Goal: Information Seeking & Learning: Learn about a topic

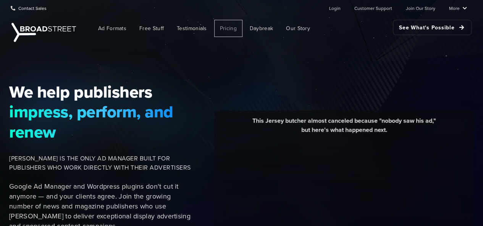
click at [224, 28] on span "Pricing" at bounding box center [228, 28] width 17 height 8
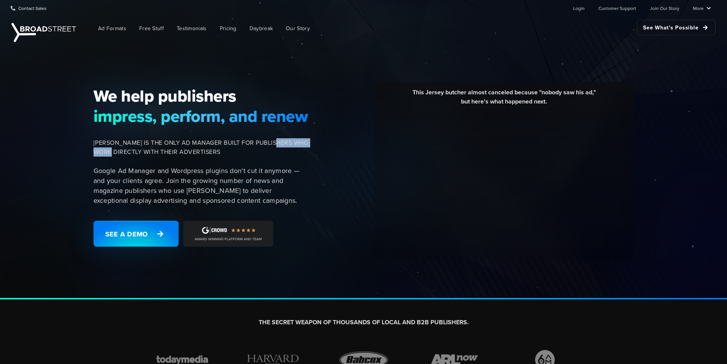
drag, startPoint x: 116, startPoint y: 148, endPoint x: 291, endPoint y: 145, distance: 175.3
click at [289, 146] on span "[PERSON_NAME] IS THE ONLY AD MANAGER BUILT FOR PUBLISHERS WHO WORK DIRECTLY WIT…" at bounding box center [201, 147] width 215 height 18
click at [293, 145] on span "[PERSON_NAME] IS THE ONLY AD MANAGER BUILT FOR PUBLISHERS WHO WORK DIRECTLY WIT…" at bounding box center [201, 147] width 215 height 18
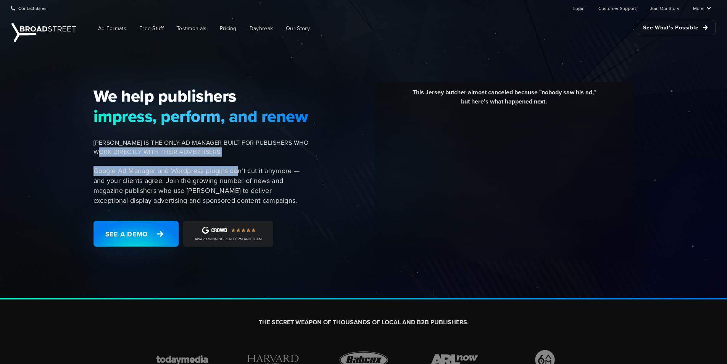
drag, startPoint x: 107, startPoint y: 150, endPoint x: 251, endPoint y: 163, distance: 144.9
click at [250, 163] on div "We help publishers impress, perform, and renew [PERSON_NAME] IS THE ONLY AD MAN…" at bounding box center [203, 171] width 229 height 170
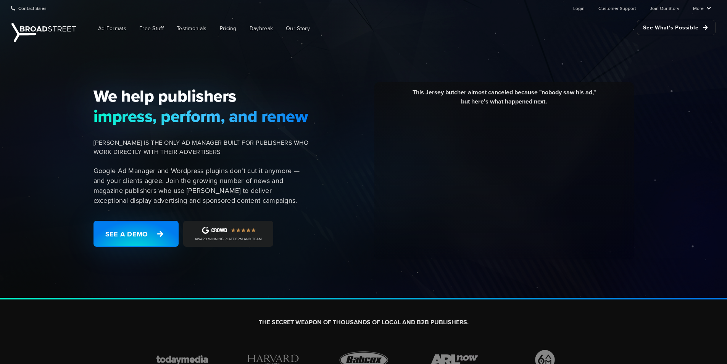
click at [251, 163] on div "We help publishers impress, perform, and renew [PERSON_NAME] IS THE ONLY AD MAN…" at bounding box center [203, 171] width 229 height 170
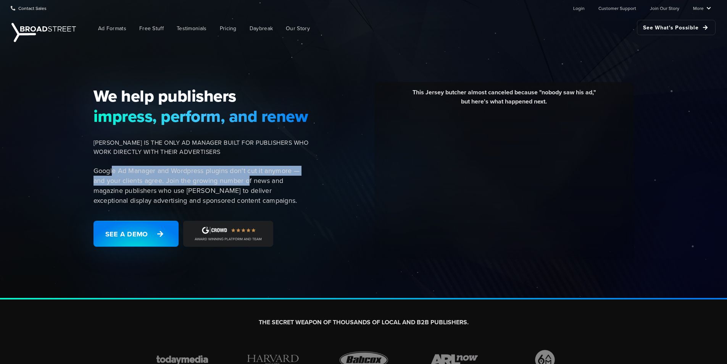
drag, startPoint x: 111, startPoint y: 173, endPoint x: 249, endPoint y: 179, distance: 137.6
click at [249, 179] on p "Google Ad Manager and Wordpress plugins don't cut it anymore — and your clients…" at bounding box center [201, 186] width 215 height 40
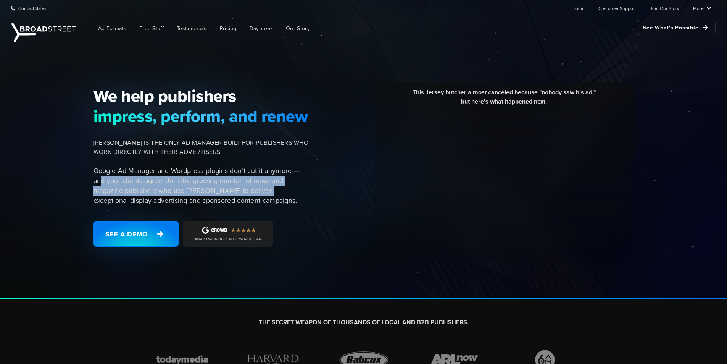
drag, startPoint x: 101, startPoint y: 180, endPoint x: 291, endPoint y: 195, distance: 190.7
click at [288, 195] on p "Google Ad Manager and Wordpress plugins don't cut it anymore — and your clients…" at bounding box center [201, 186] width 215 height 40
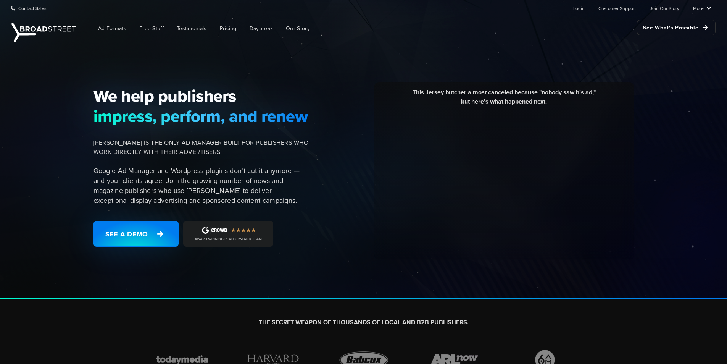
click at [291, 195] on p "Google Ad Manager and Wordpress plugins don't cut it anymore — and your clients…" at bounding box center [201, 186] width 215 height 40
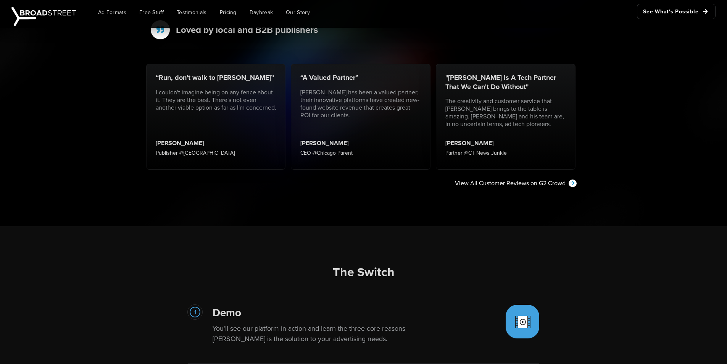
scroll to position [1298, 0]
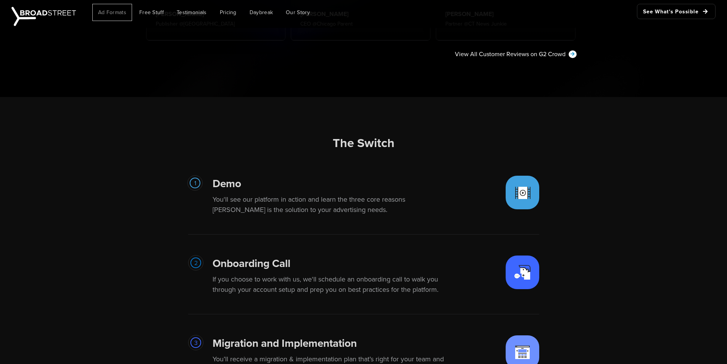
click at [114, 12] on span "Ad Formats" at bounding box center [112, 12] width 28 height 8
